Goal: Task Accomplishment & Management: Manage account settings

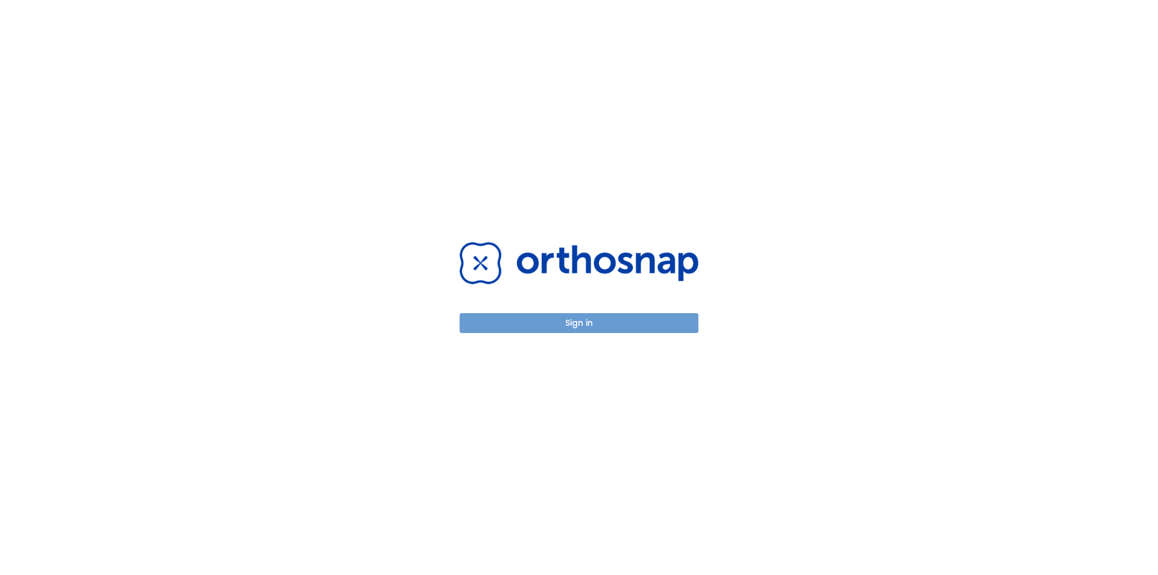
click at [602, 327] on button "Sign in" at bounding box center [578, 323] width 239 height 20
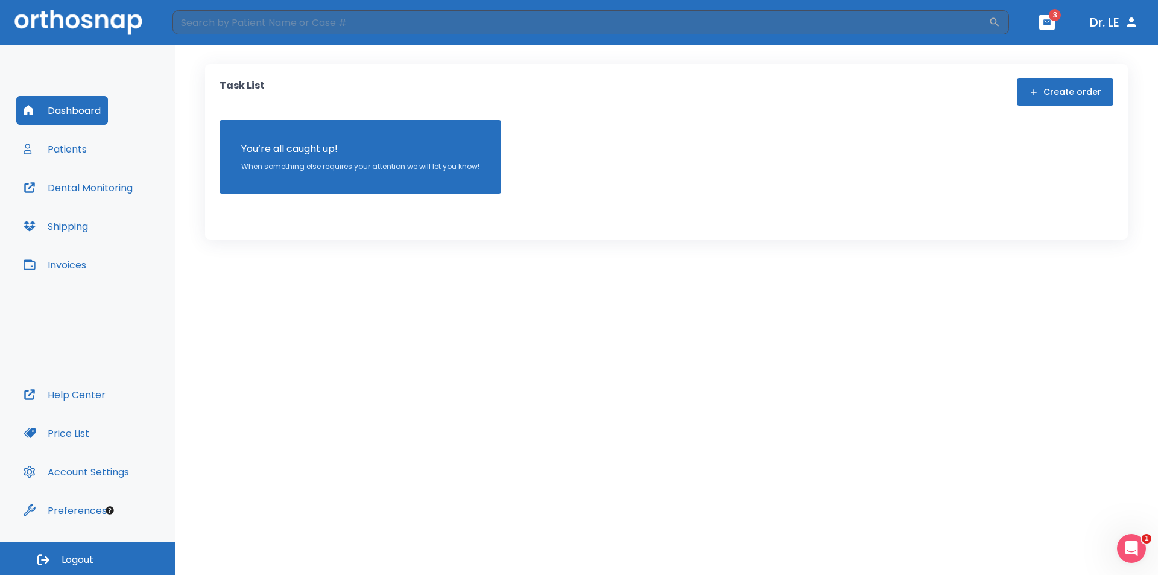
click at [60, 150] on button "Patients" at bounding box center [55, 148] width 78 height 29
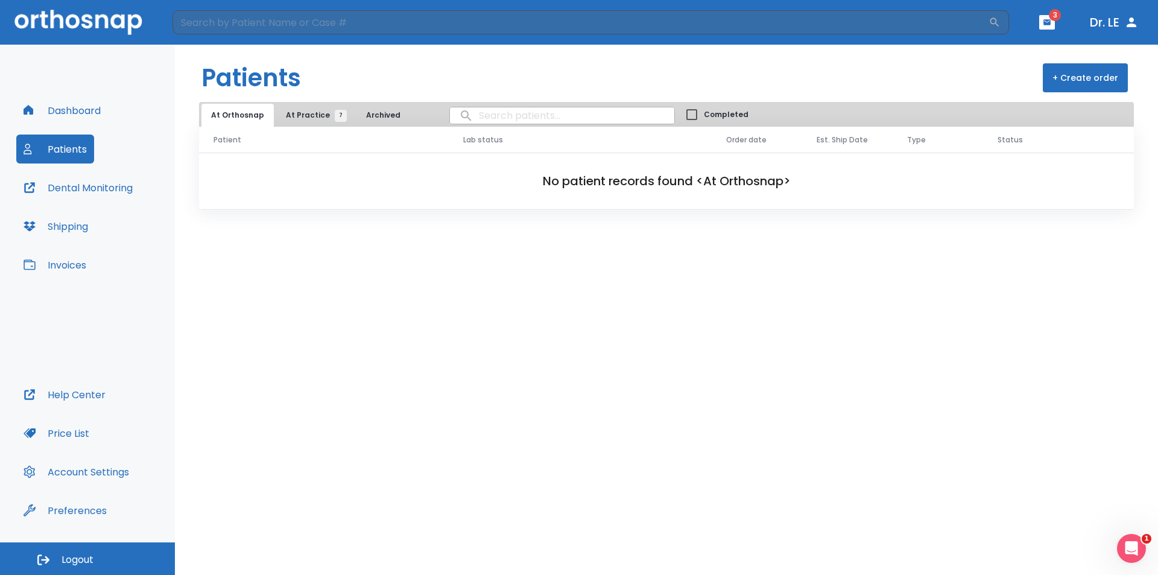
click at [292, 120] on span "At Practice 7" at bounding box center [313, 115] width 55 height 11
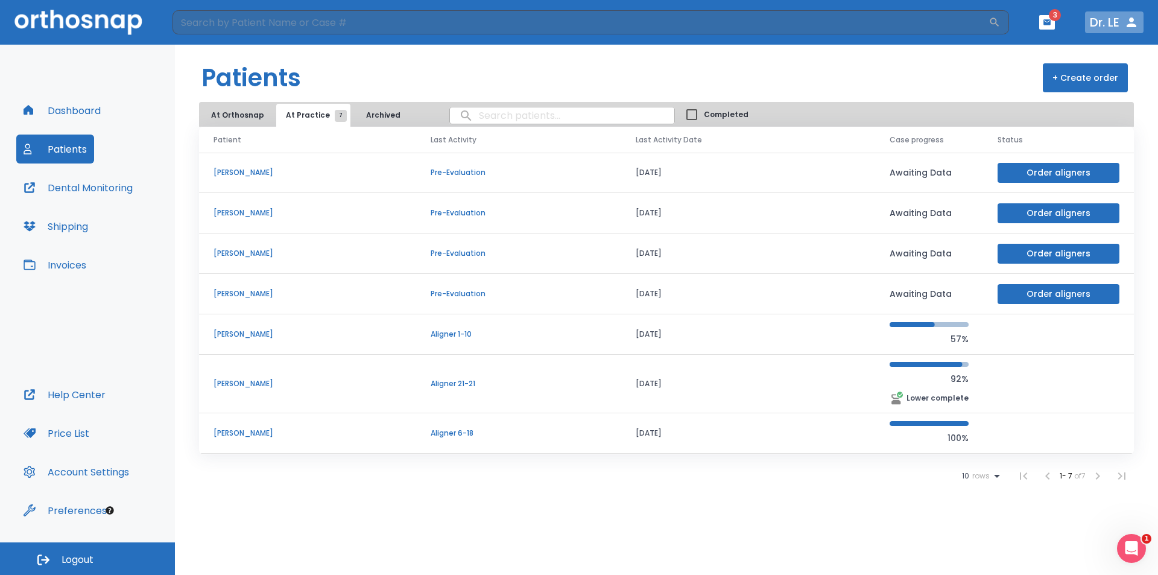
click at [1132, 27] on icon "button" at bounding box center [1131, 22] width 10 height 10
click at [90, 560] on span "Logout" at bounding box center [78, 559] width 32 height 13
